Goal: Transaction & Acquisition: Purchase product/service

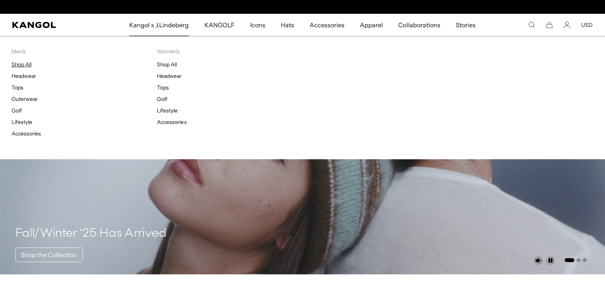
scroll to position [0, 158]
click at [30, 66] on link "Shop All" at bounding box center [22, 64] width 20 height 7
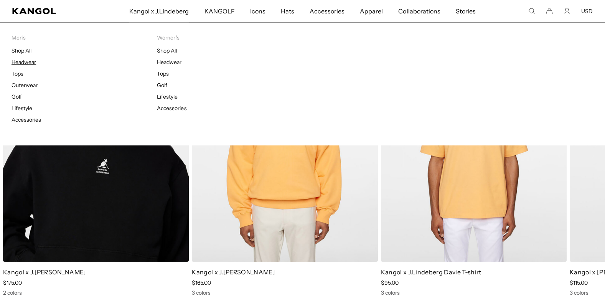
click at [30, 62] on link "Headwear" at bounding box center [24, 62] width 25 height 7
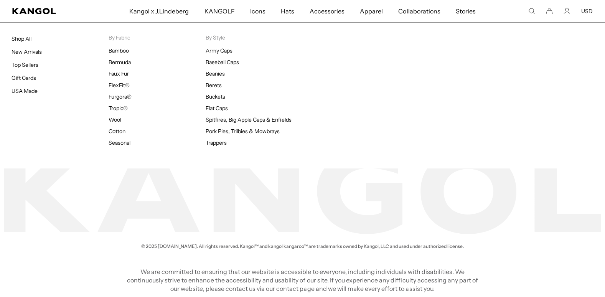
scroll to position [0, 158]
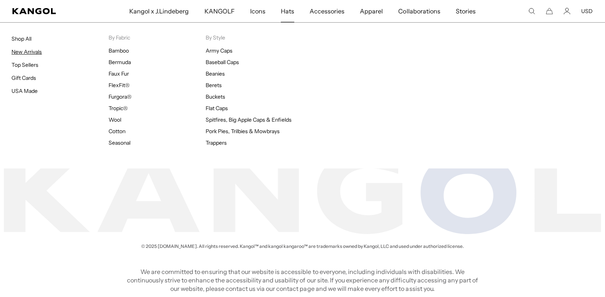
click at [26, 53] on link "New Arrivals" at bounding box center [27, 51] width 30 height 7
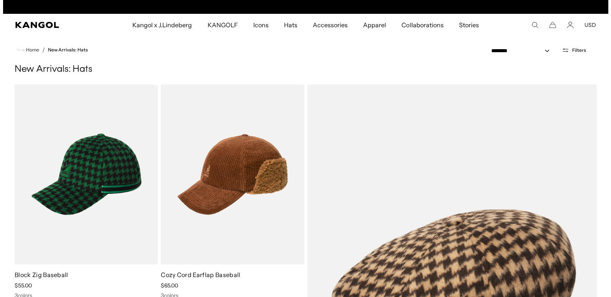
scroll to position [0, 158]
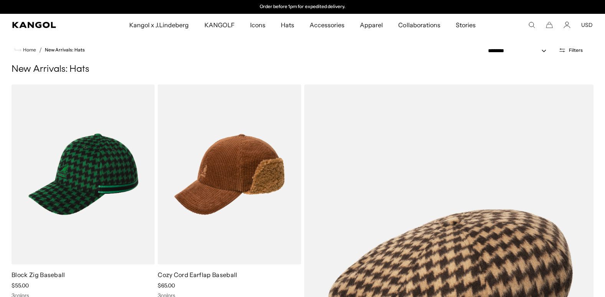
click at [573, 48] on span "Filters" at bounding box center [576, 50] width 14 height 5
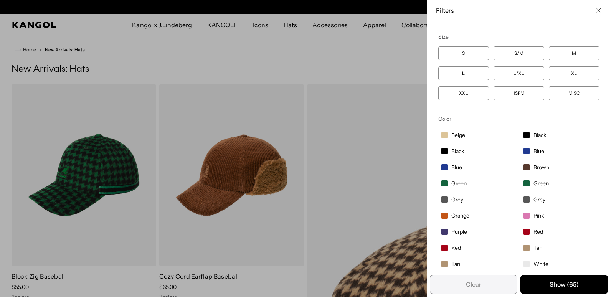
scroll to position [0, 0]
click at [458, 69] on label "L" at bounding box center [463, 73] width 51 height 14
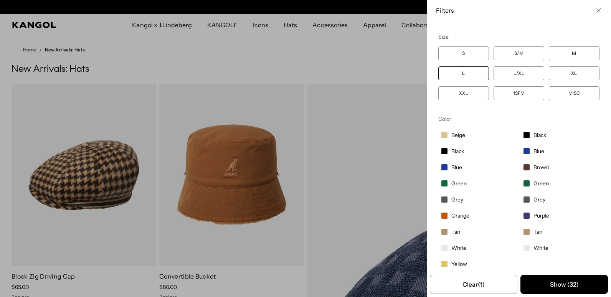
scroll to position [0, 158]
click at [452, 197] on span "Grey" at bounding box center [458, 199] width 12 height 7
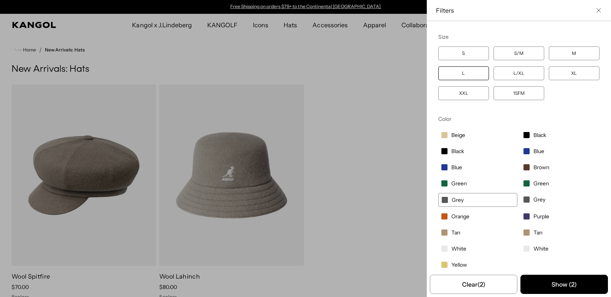
click at [465, 198] on label "Grey" at bounding box center [477, 200] width 79 height 14
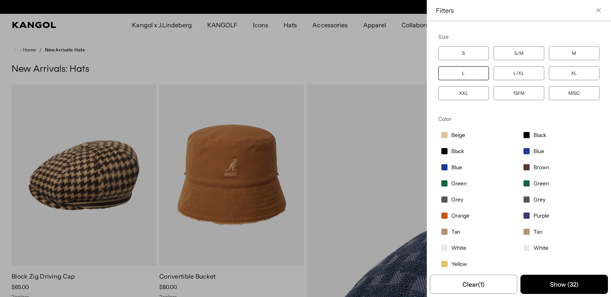
scroll to position [0, 158]
click at [534, 200] on span "Grey" at bounding box center [540, 199] width 12 height 7
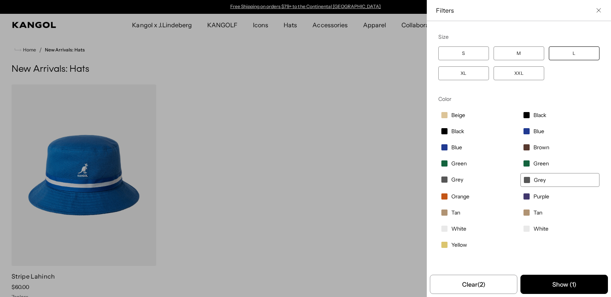
click at [521, 174] on label "Grey" at bounding box center [560, 180] width 79 height 14
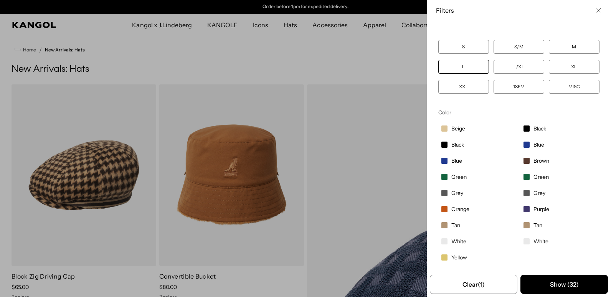
scroll to position [8, 0]
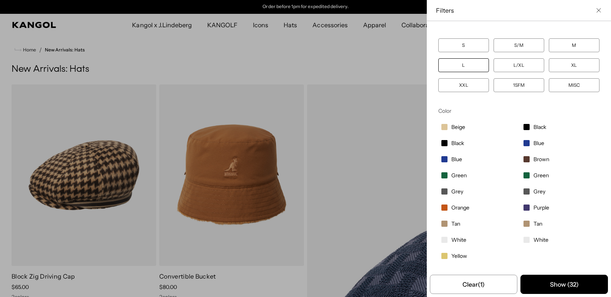
click at [442, 220] on label "Tan" at bounding box center [477, 223] width 79 height 13
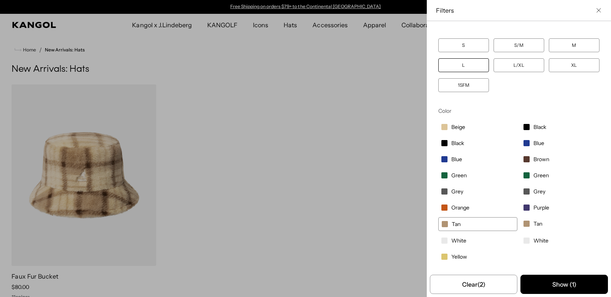
click at [442, 220] on label "Tan" at bounding box center [477, 224] width 79 height 14
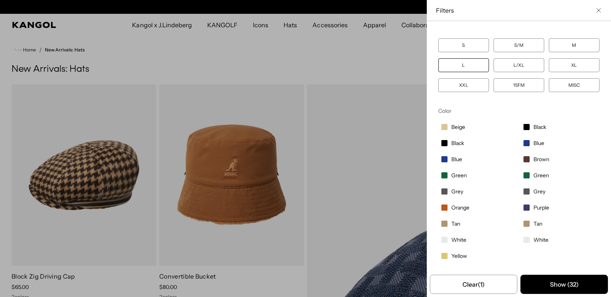
click at [452, 126] on span "Beige" at bounding box center [459, 127] width 14 height 7
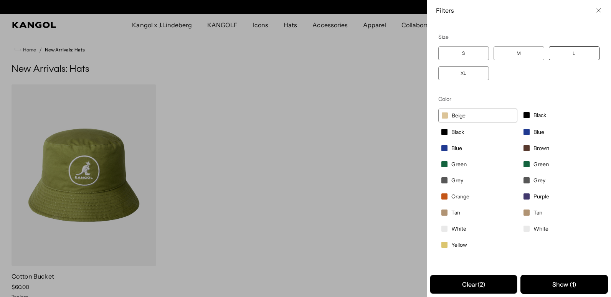
click at [472, 285] on button "Clear (2)" at bounding box center [474, 284] width 88 height 19
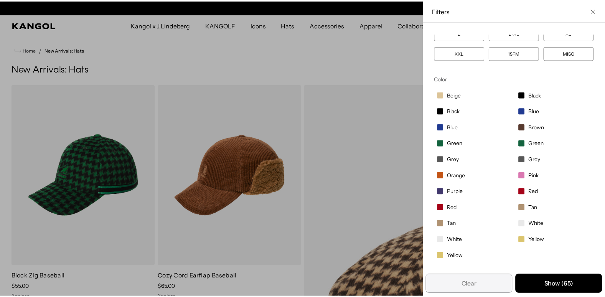
scroll to position [0, 158]
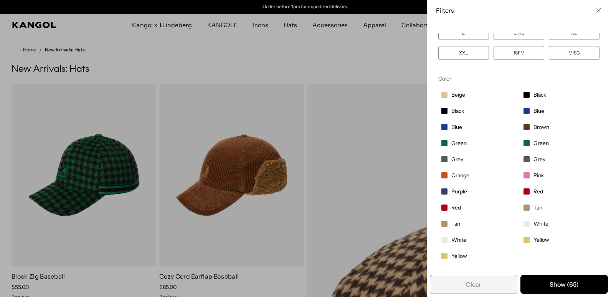
click at [597, 12] on icon "Close filter list" at bounding box center [599, 10] width 5 height 5
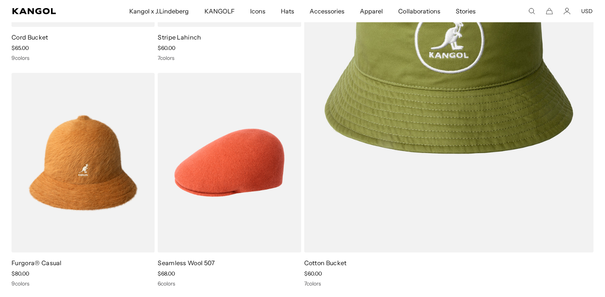
scroll to position [2995, 0]
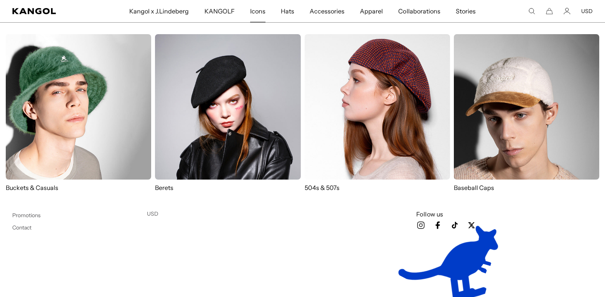
click at [344, 80] on img at bounding box center [378, 107] width 146 height 146
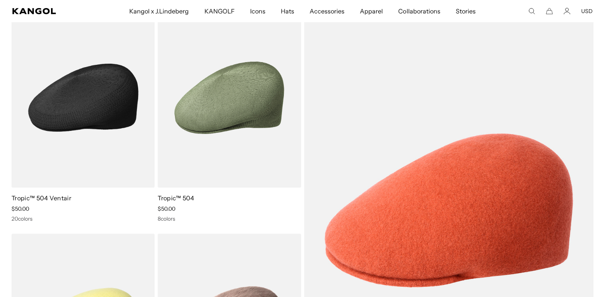
click at [76, 109] on img at bounding box center [83, 98] width 143 height 180
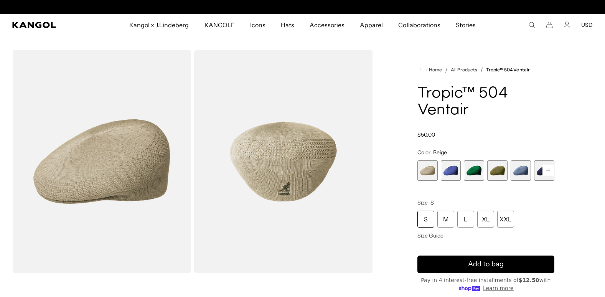
scroll to position [0, 158]
click at [552, 170] on rect at bounding box center [549, 171] width 12 height 12
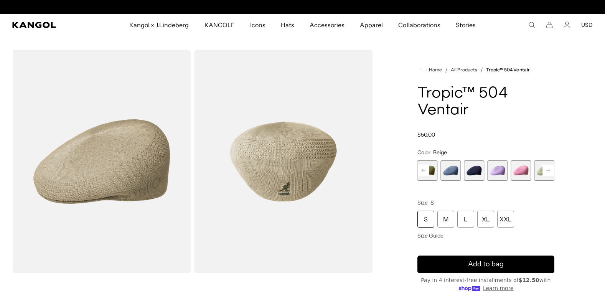
scroll to position [0, 0]
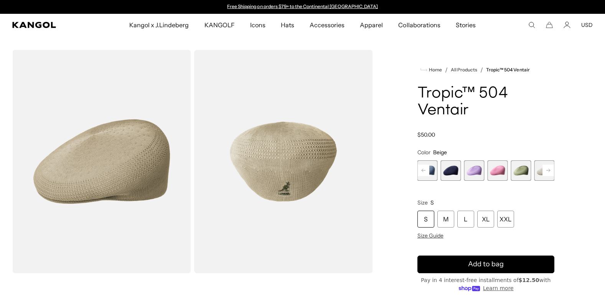
click at [552, 170] on rect at bounding box center [549, 171] width 12 height 12
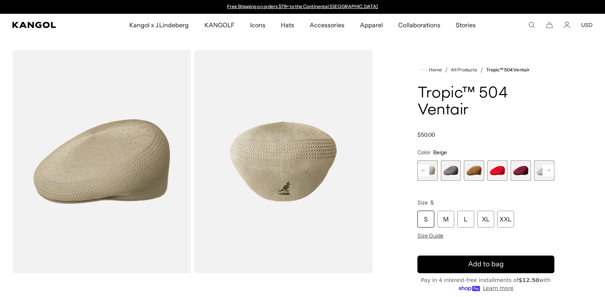
click at [459, 167] on span "11 of 22" at bounding box center [451, 170] width 20 height 20
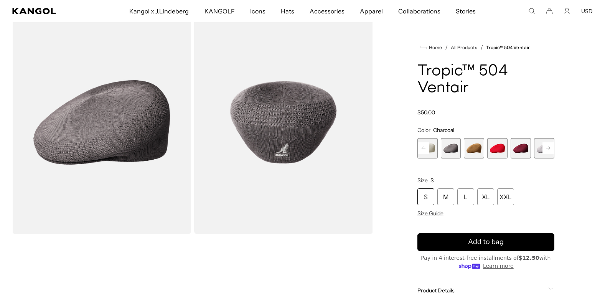
scroll to position [77, 0]
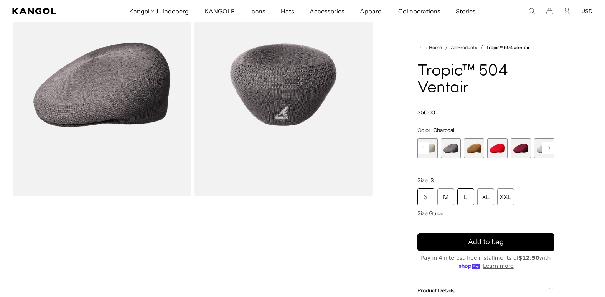
click at [464, 199] on div "L" at bounding box center [466, 197] width 17 height 17
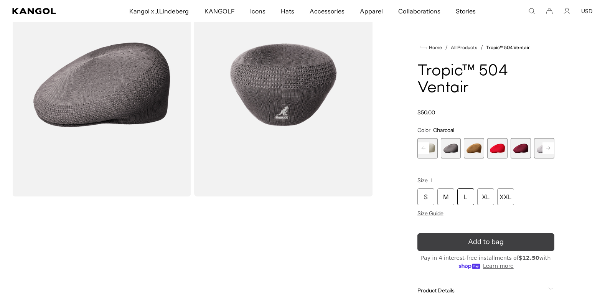
click at [470, 241] on span "Add to bag" at bounding box center [486, 242] width 36 height 10
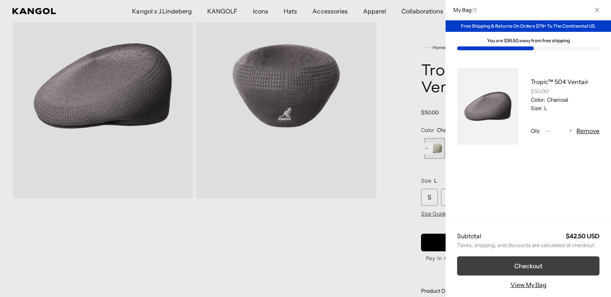
click at [492, 261] on button "Checkout" at bounding box center [528, 265] width 142 height 19
